Goal: Book appointment/travel/reservation

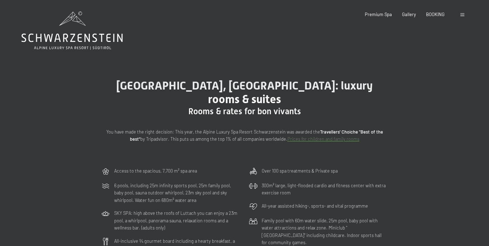
click at [461, 15] on span at bounding box center [462, 14] width 4 height 3
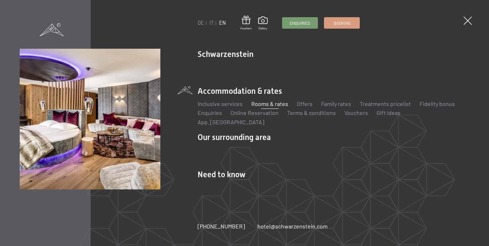
click at [209, 22] on ul "DE IT EN" at bounding box center [211, 22] width 28 height 7
click at [210, 23] on link "IT" at bounding box center [211, 23] width 4 height 6
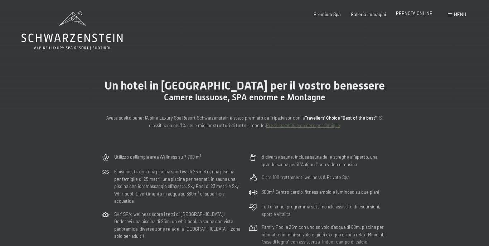
click at [413, 13] on span "PRENOTA ONLINE" at bounding box center [414, 13] width 36 height 6
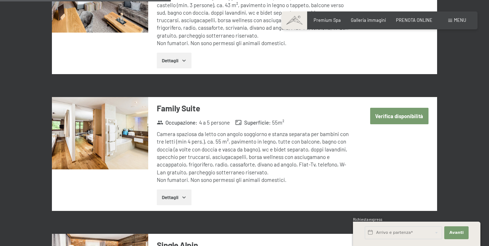
scroll to position [894, 0]
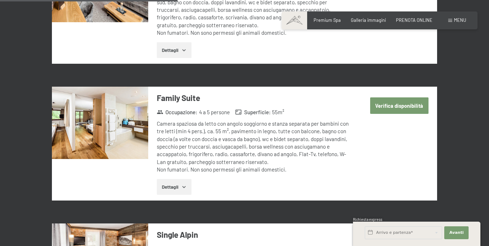
click at [112, 122] on img at bounding box center [100, 123] width 96 height 72
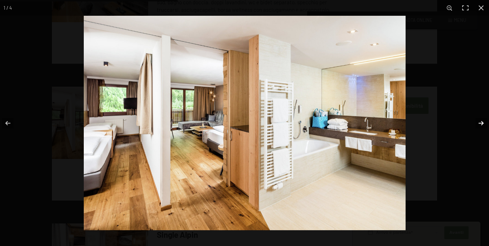
click at [478, 125] on button "button" at bounding box center [476, 123] width 25 height 36
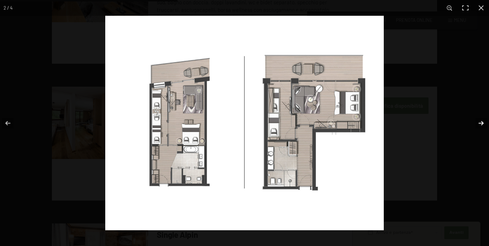
click at [478, 123] on button "button" at bounding box center [476, 123] width 25 height 36
